Goal: Check status: Check status

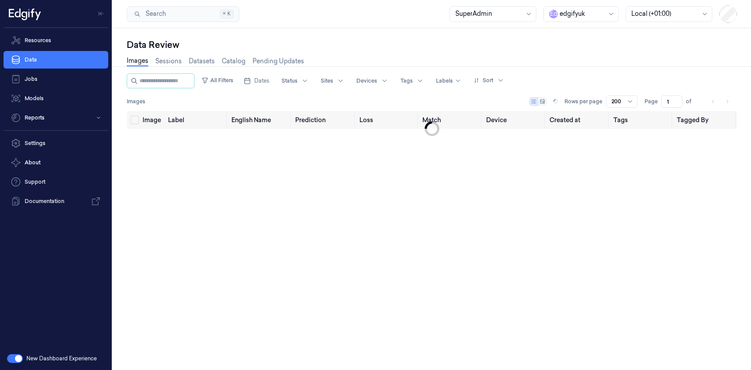
click at [569, 18] on div at bounding box center [581, 13] width 44 height 9
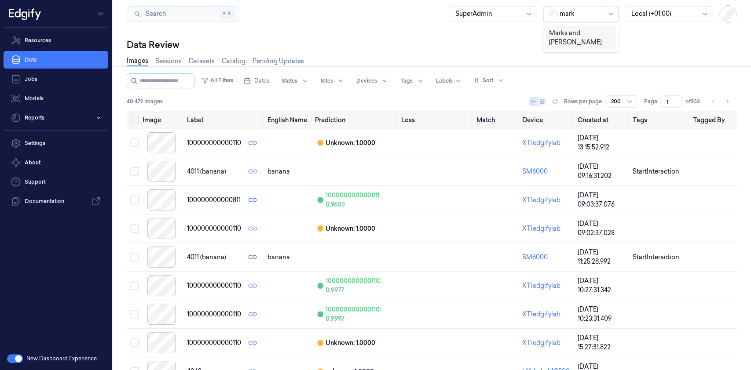
type input "marks"
click at [573, 31] on div "Marks and [PERSON_NAME]" at bounding box center [581, 38] width 64 height 18
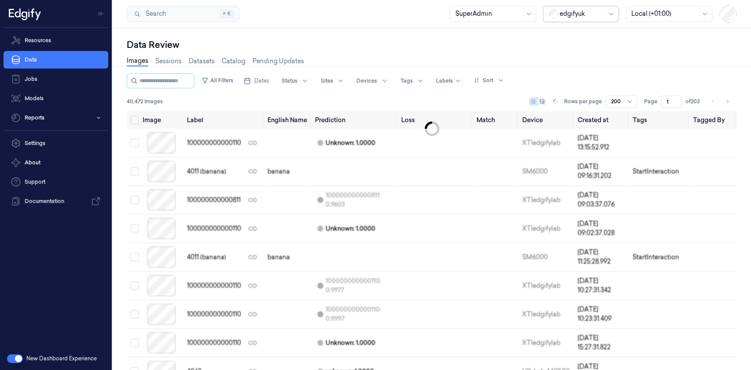
click at [572, 14] on div at bounding box center [581, 13] width 44 height 9
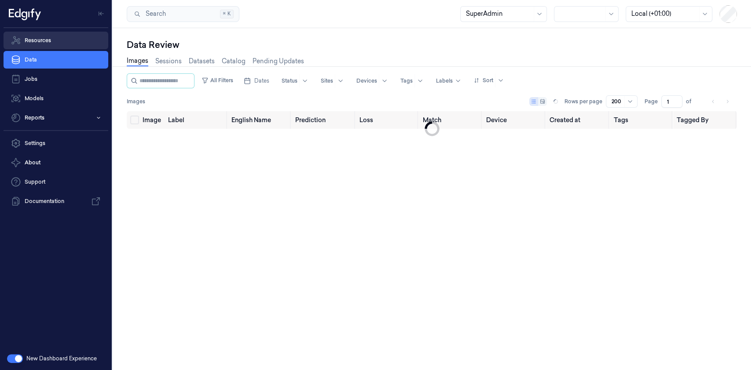
click at [70, 37] on link "Resources" at bounding box center [56, 41] width 105 height 18
click at [65, 40] on link "Resources" at bounding box center [56, 41] width 105 height 18
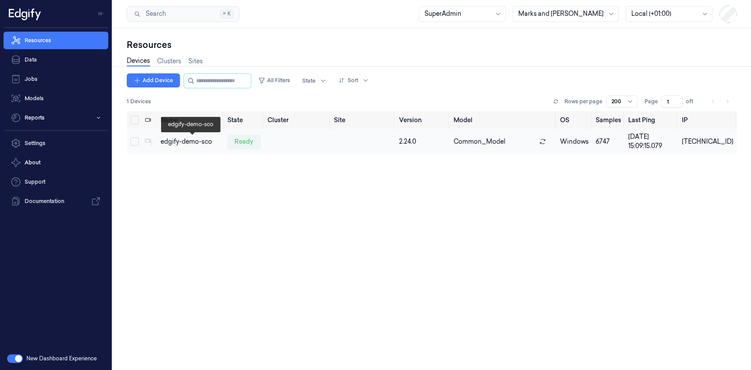
click at [203, 141] on div "edgify-demo-sco" at bounding box center [189, 141] width 59 height 9
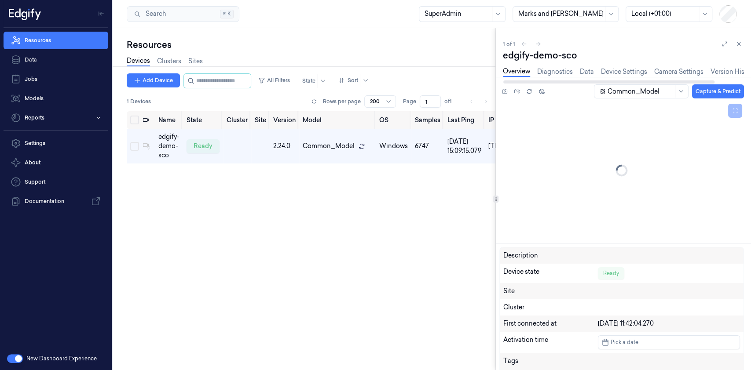
scroll to position [0, 32]
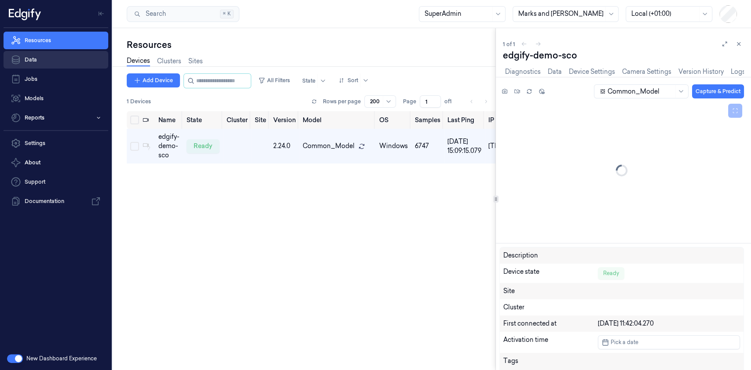
click at [81, 51] on link "Data" at bounding box center [56, 60] width 105 height 18
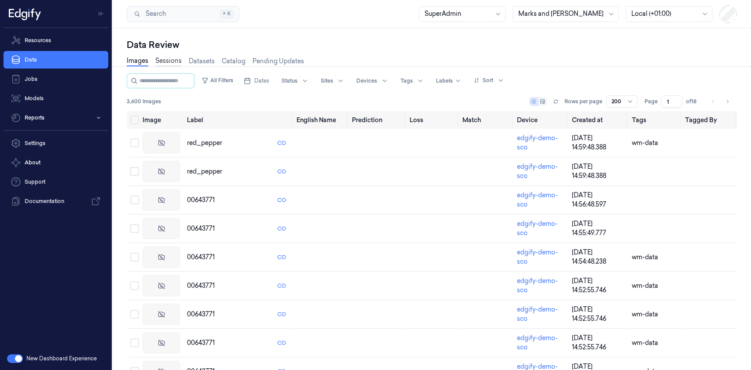
click at [168, 62] on link "Sessions" at bounding box center [168, 61] width 26 height 10
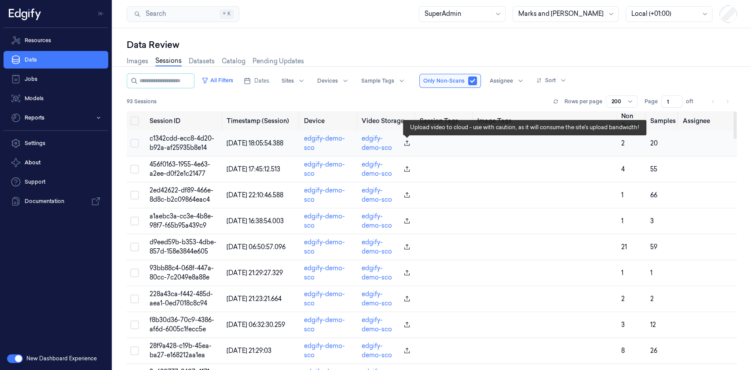
click at [405, 141] on icon "button" at bounding box center [406, 143] width 7 height 7
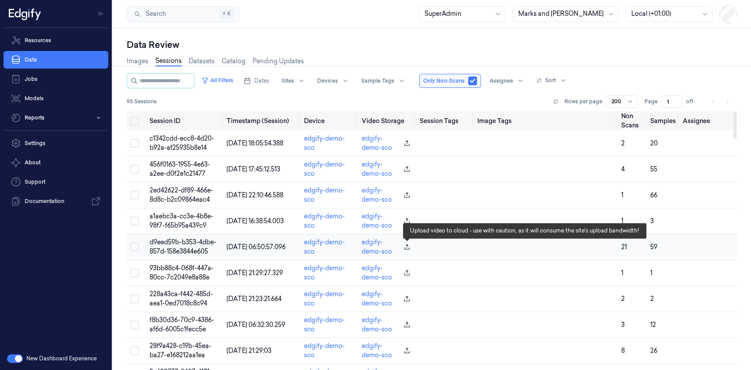
click at [406, 249] on icon "button" at bounding box center [406, 247] width 7 height 7
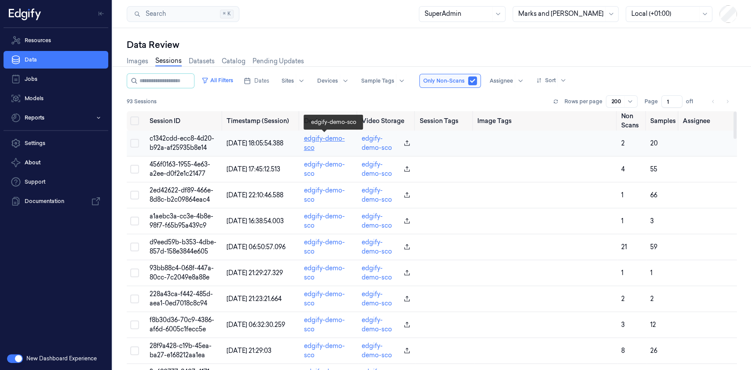
click at [314, 142] on link "edgify-demo-sco" at bounding box center [323, 143] width 41 height 17
